Goal: Task Accomplishment & Management: Complete application form

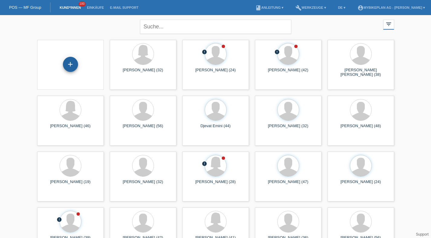
click at [75, 60] on div "+" at bounding box center [70, 64] width 15 height 15
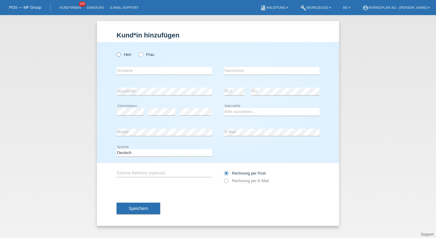
click at [129, 56] on label "Herr" at bounding box center [124, 54] width 15 height 5
click at [120, 56] on input "Herr" at bounding box center [119, 54] width 4 height 4
radio input "true"
click at [130, 70] on input "text" at bounding box center [164, 71] width 95 height 8
type input "[PERSON_NAME]"
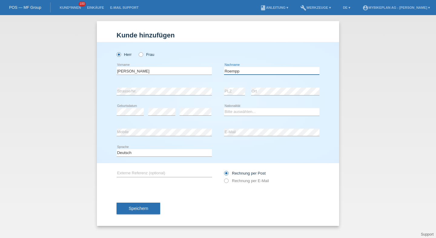
type input "Roempp"
click at [245, 114] on select "Bitte auswählen... Schweiz Deutschland Liechtenstein Österreich ------------ Af…" at bounding box center [271, 111] width 95 height 7
select select "CH"
click at [224, 109] on select "Bitte auswählen... Schweiz Deutschland Liechtenstein Österreich ------------ Af…" at bounding box center [271, 111] width 95 height 7
drag, startPoint x: 162, startPoint y: 142, endPoint x: 163, endPoint y: 137, distance: 4.3
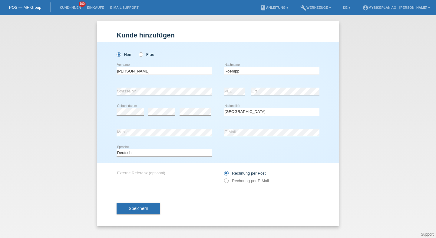
click at [162, 142] on div "error Mobile" at bounding box center [164, 133] width 95 height 21
click at [160, 152] on select "Deutsch Français Italiano English" at bounding box center [164, 152] width 95 height 7
click at [242, 182] on label "Rechnung per E-Mail" at bounding box center [246, 181] width 45 height 5
click at [228, 182] on input "Rechnung per E-Mail" at bounding box center [226, 183] width 4 height 8
radio input "true"
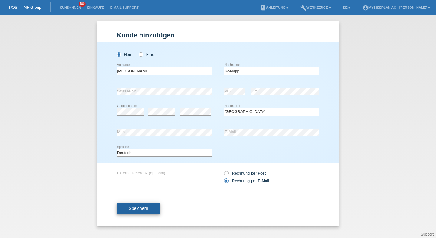
click at [142, 207] on button "Speichern" at bounding box center [139, 208] width 44 height 11
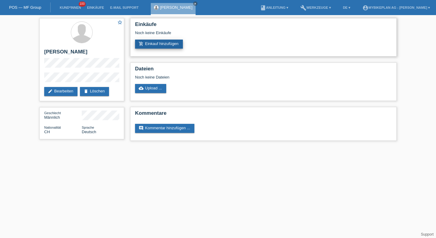
click at [149, 44] on link "add_shopping_cart Einkauf hinzufügen" at bounding box center [159, 44] width 48 height 9
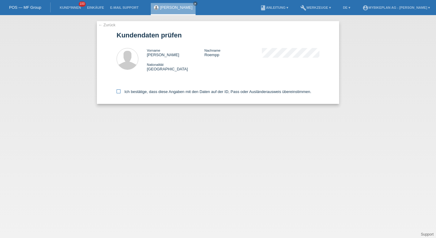
click at [158, 92] on label "Ich bestätige, dass diese Angaben mit den Daten auf der ID, Pass oder Ausländer…" at bounding box center [214, 92] width 195 height 5
click at [120, 92] on input "Ich bestätige, dass diese Angaben mit den Daten auf der ID, Pass oder Ausländer…" at bounding box center [119, 92] width 4 height 4
checkbox input "true"
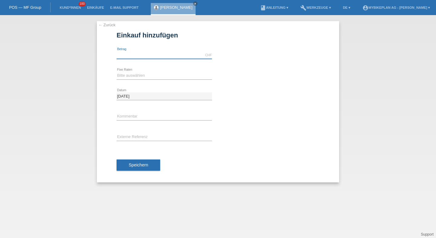
click at [148, 57] on input "text" at bounding box center [164, 55] width 95 height 8
type input "6780.28"
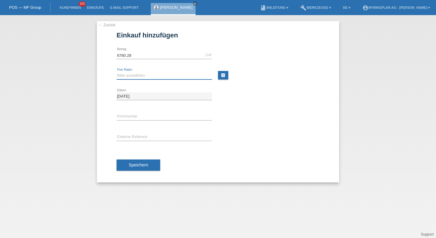
click at [151, 77] on select "Bitte auswählen 6 Raten 12 Raten 18 Raten 24 Raten 36 Raten 48 Raten" at bounding box center [164, 75] width 95 height 7
select select "488"
click at [117, 72] on select "Bitte auswählen 6 Raten 12 Raten 18 Raten 24 Raten 36 Raten 48 Raten" at bounding box center [164, 75] width 95 height 7
click at [139, 136] on input "text" at bounding box center [164, 138] width 95 height 8
paste input "43332980623"
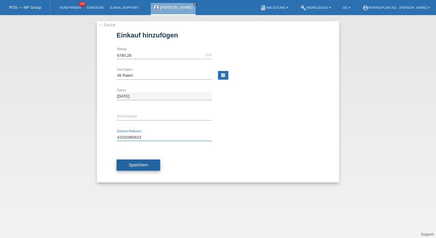
type input "43332980623"
click at [141, 163] on span "Speichern" at bounding box center [138, 165] width 19 height 5
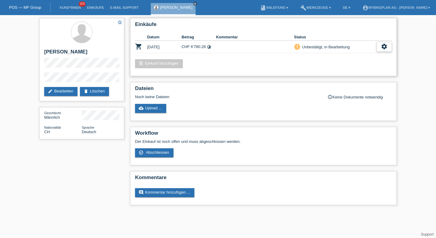
click at [389, 44] on div "settings" at bounding box center [383, 47] width 15 height 10
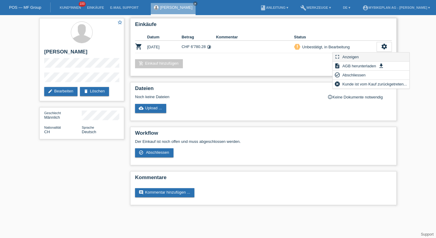
click at [363, 55] on div "fullscreen Anzeigen" at bounding box center [371, 57] width 77 height 9
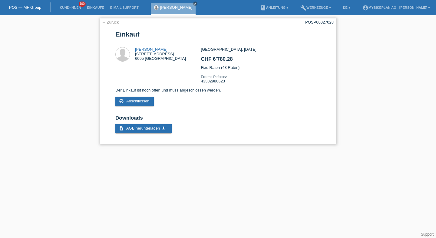
click at [315, 22] on div "POSP00027028" at bounding box center [319, 22] width 28 height 5
click at [314, 21] on div "POSP00027028" at bounding box center [319, 22] width 28 height 5
copy div "POSP00027028"
click at [80, 5] on span "100" at bounding box center [82, 4] width 7 height 5
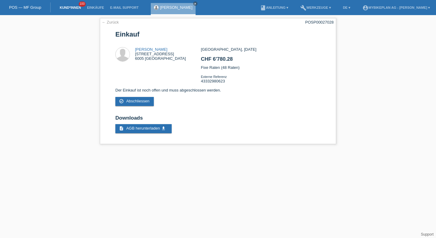
click at [79, 7] on link "Kund*innen" at bounding box center [70, 8] width 27 height 4
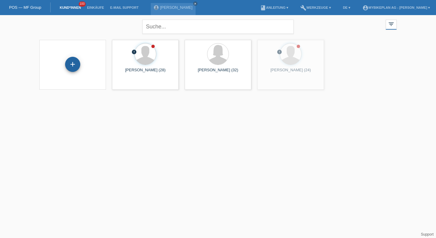
click at [71, 64] on div "+" at bounding box center [72, 64] width 15 height 15
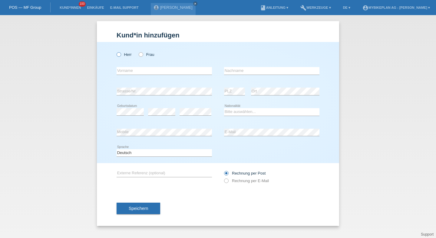
click at [121, 53] on label "Herr" at bounding box center [124, 54] width 15 height 5
click at [120, 53] on input "Herr" at bounding box center [119, 54] width 4 height 4
radio input "true"
click at [129, 70] on input "text" at bounding box center [164, 71] width 95 height 8
type input "Zoran"
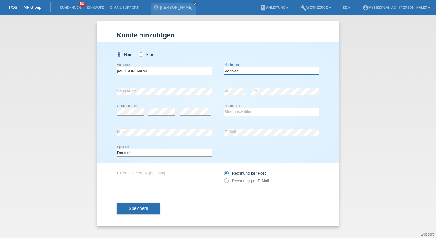
type input "Popovic"
click at [239, 110] on select "Bitte auswählen... Schweiz Deutschland Liechtenstein Österreich ------------ Af…" at bounding box center [271, 111] width 95 height 7
select select "BE"
click at [224, 109] on select "Bitte auswählen... Schweiz Deutschland Liechtenstein Österreich ------------ Af…" at bounding box center [271, 111] width 95 height 7
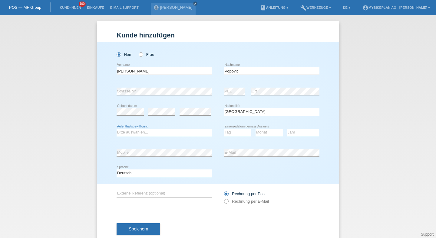
click at [140, 133] on select "Bitte auswählen... C B B - Flüchtlingsstatus Andere" at bounding box center [164, 132] width 95 height 7
select select "C"
click at [117, 129] on select "Bitte auswählen... C B B - Flüchtlingsstatus Andere" at bounding box center [164, 132] width 95 height 7
click at [232, 129] on select "Tag 01 02 03 04 05 06 07 08 09 10 11" at bounding box center [237, 132] width 27 height 7
select select "12"
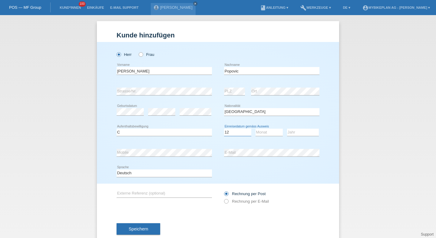
click at [224, 129] on select "Tag 01 02 03 04 05 06 07 08 09 10 11" at bounding box center [237, 132] width 27 height 7
click at [261, 130] on select "Monat 01 02 03 04 05 06 07 08 09 10 11" at bounding box center [268, 132] width 27 height 7
click at [255, 129] on select "Monat 01 02 03 04 05 06 07 08 09 10 11" at bounding box center [268, 132] width 27 height 7
click at [265, 129] on div "Monat 01 02 03 04 05 06 07 08 09 10 11 12 error" at bounding box center [268, 133] width 27 height 21
click at [264, 135] on select "Monat 01 02 03 04 05 06 07 08 09 10 11" at bounding box center [268, 132] width 27 height 7
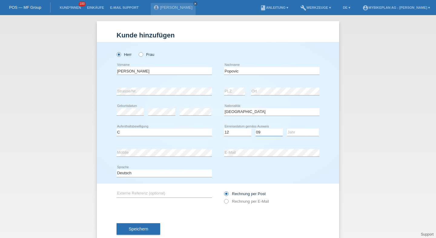
select select "08"
click at [255, 129] on select "Monat 01 02 03 04 05 06 07 08 09 10 11" at bounding box center [268, 132] width 27 height 7
click at [293, 133] on select "Jahr 2025 2024 2023 2022 2021 2020 2019 2018 2017 2016 2015 2014 2013 2012 2011…" at bounding box center [303, 132] width 32 height 7
select select "2013"
click at [287, 129] on select "Jahr 2025 2024 2023 2022 2021 2020 2019 2018 2017 2016 2015 2014 2013 2012 2011…" at bounding box center [303, 132] width 32 height 7
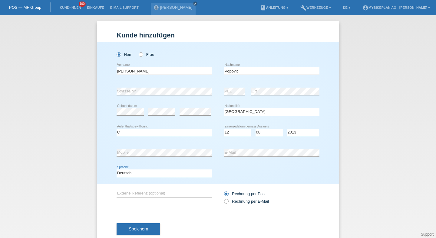
click at [193, 172] on select "Deutsch Français Italiano English" at bounding box center [164, 173] width 95 height 7
select select "fr"
click at [117, 170] on select "Deutsch Français Italiano English" at bounding box center [164, 173] width 95 height 7
click at [238, 204] on label "Rechnung per E-Mail" at bounding box center [246, 201] width 45 height 5
click at [228, 205] on input "Rechnung per E-Mail" at bounding box center [226, 203] width 4 height 8
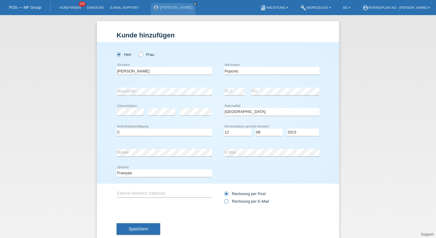
radio input "true"
click at [122, 229] on button "Speichern" at bounding box center [139, 229] width 44 height 11
click at [126, 107] on div "error Geburtsdatum" at bounding box center [130, 112] width 27 height 21
click at [137, 230] on span "Speichern" at bounding box center [138, 229] width 19 height 5
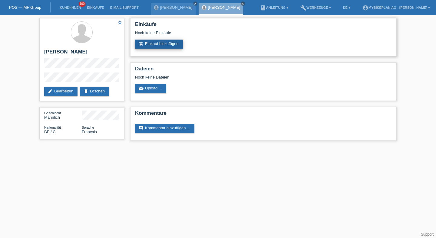
click at [167, 43] on link "add_shopping_cart Einkauf hinzufügen" at bounding box center [159, 44] width 48 height 9
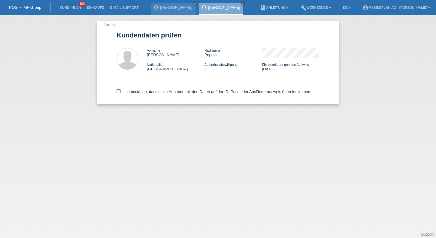
click at [235, 91] on label "Ich bestätige, dass diese Angaben mit den Daten auf der ID, Pass oder Ausländer…" at bounding box center [214, 92] width 195 height 5
click at [120, 91] on input "Ich bestätige, dass diese Angaben mit den Daten auf der ID, Pass oder Ausländer…" at bounding box center [119, 92] width 4 height 4
checkbox input "true"
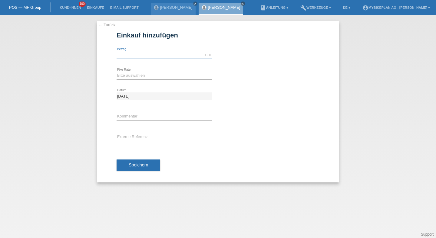
click at [152, 55] on input "text" at bounding box center [164, 55] width 95 height 8
type input "9"
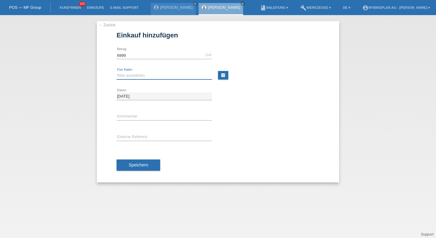
type input "6999.00"
click at [144, 77] on select "Bitte auswählen 6 Raten 12 Raten 18 Raten 24 Raten 36 Raten 48 Raten" at bounding box center [164, 75] width 95 height 7
select select "486"
click at [117, 72] on select "Bitte auswählen 6 Raten 12 Raten 18 Raten 24 Raten 36 Raten 48 Raten" at bounding box center [164, 75] width 95 height 7
click at [134, 140] on input "text" at bounding box center [164, 138] width 95 height 8
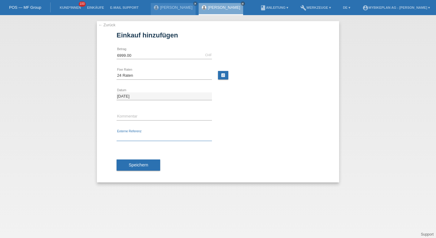
paste input "43310169250"
type input "43310169250"
click at [138, 164] on span "Speichern" at bounding box center [138, 165] width 19 height 5
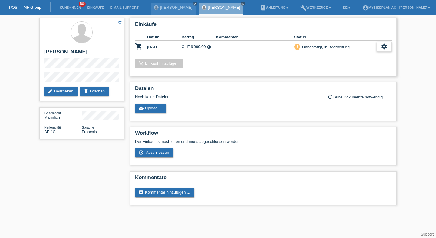
click at [379, 51] on div "settings" at bounding box center [383, 47] width 15 height 10
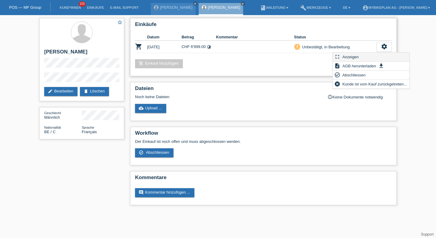
click at [359, 55] on div "fullscreen Anzeigen" at bounding box center [371, 57] width 77 height 9
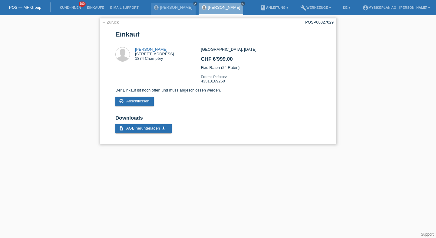
click at [333, 23] on div "POSP00027029" at bounding box center [319, 22] width 28 height 5
click at [331, 22] on div "POSP00027029" at bounding box center [319, 22] width 28 height 5
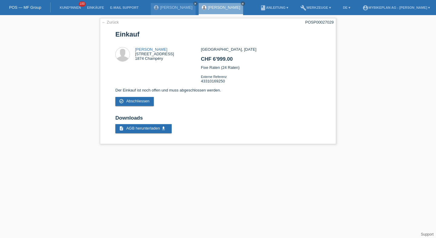
copy div "POSP00027029"
